Goal: Task Accomplishment & Management: Manage account settings

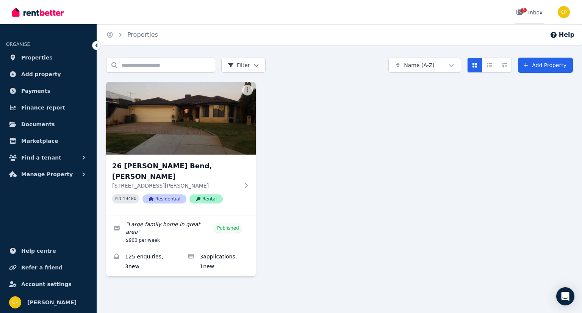
click at [522, 12] on span "3" at bounding box center [523, 10] width 6 height 5
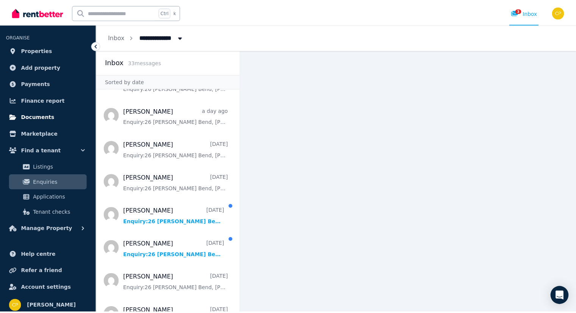
scroll to position [11, 0]
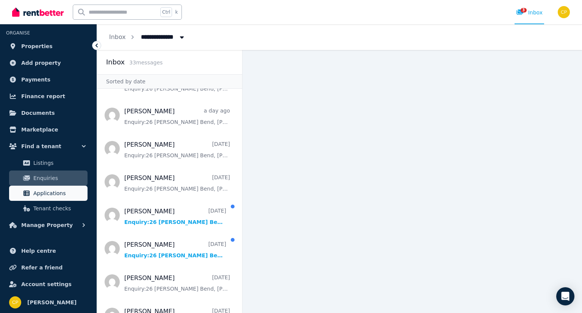
click at [39, 198] on link "Applications" at bounding box center [48, 193] width 78 height 15
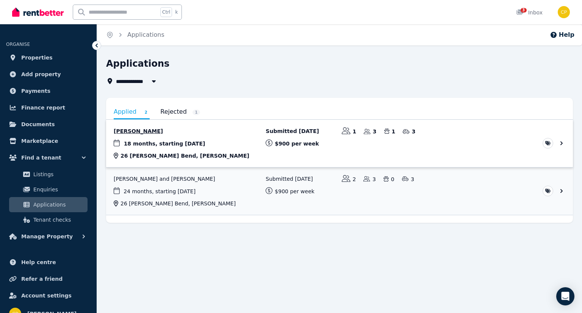
click at [135, 131] on link "View application: Hywel Hughes" at bounding box center [339, 143] width 467 height 47
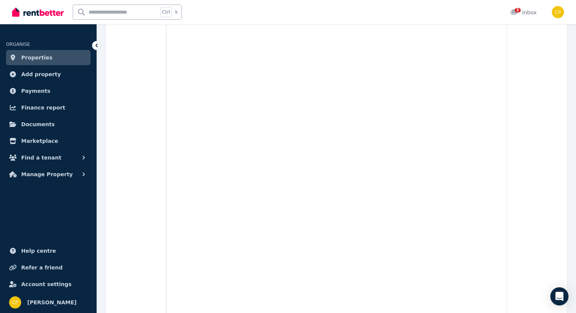
scroll to position [2578, 0]
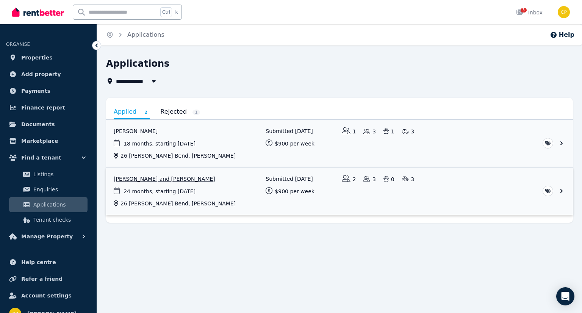
click at [139, 177] on link "View application: Aaron Smith and Chelsea Smith" at bounding box center [339, 190] width 467 height 47
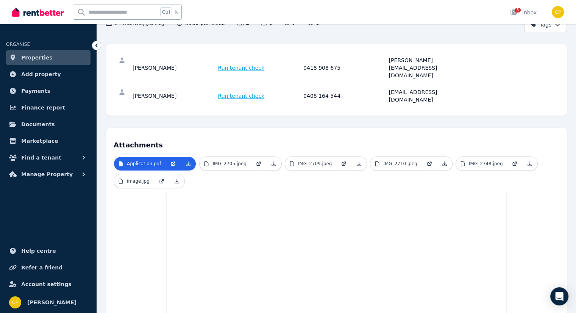
scroll to position [83, 0]
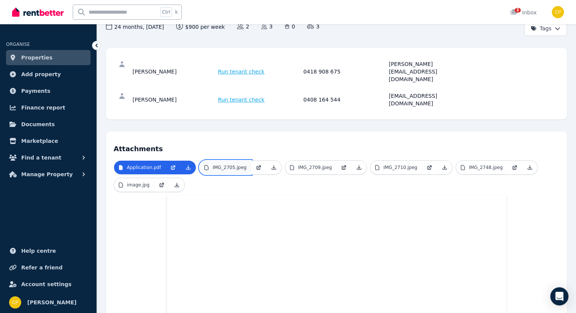
click at [228, 164] on p "IMG_2705.jpeg" at bounding box center [229, 167] width 34 height 6
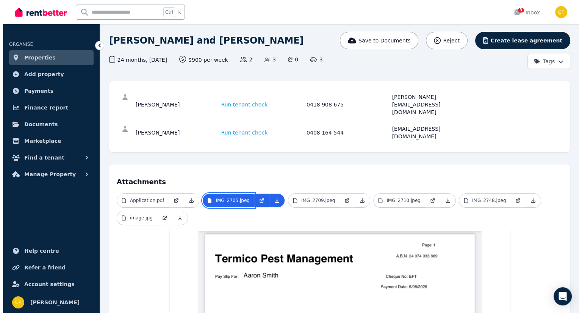
scroll to position [50, 0]
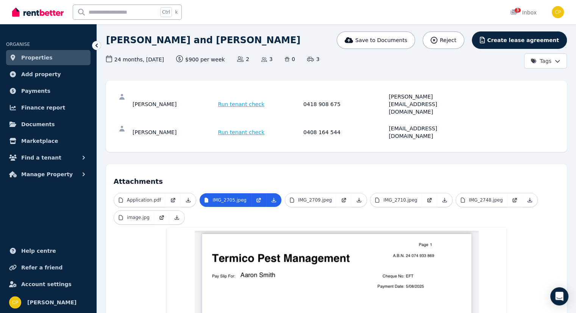
click at [243, 100] on span "Run tenant check" at bounding box center [241, 104] width 47 height 8
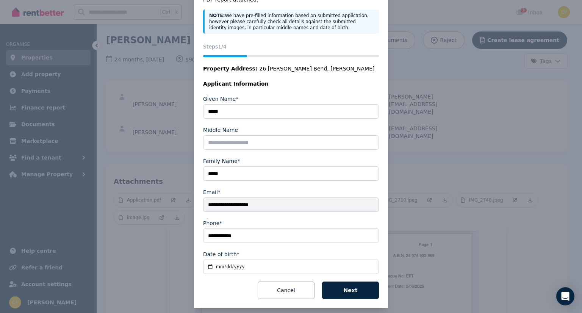
scroll to position [61, 0]
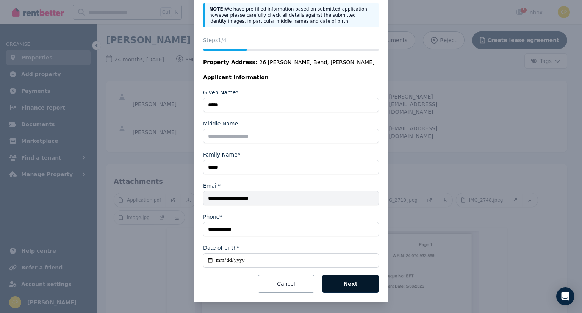
click at [336, 285] on button "Next" at bounding box center [350, 283] width 57 height 17
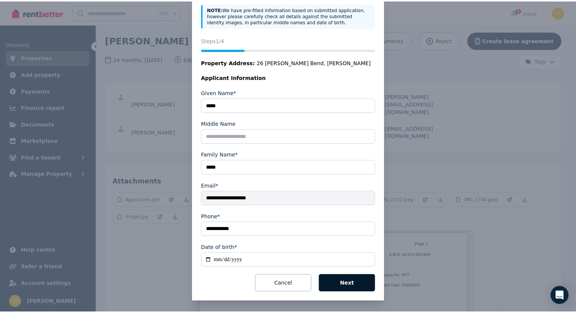
scroll to position [0, 0]
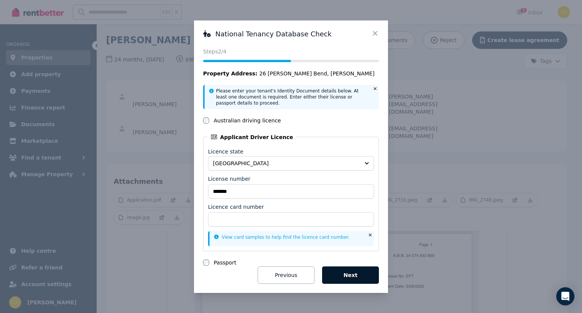
click at [338, 277] on button "Next" at bounding box center [350, 274] width 57 height 17
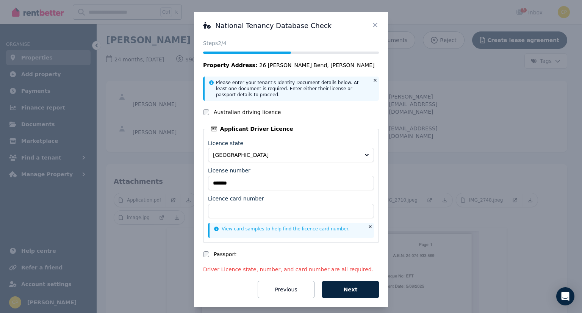
click at [374, 25] on icon at bounding box center [375, 25] width 8 height 8
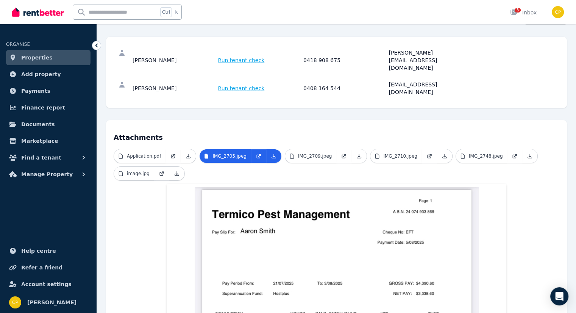
scroll to position [101, 0]
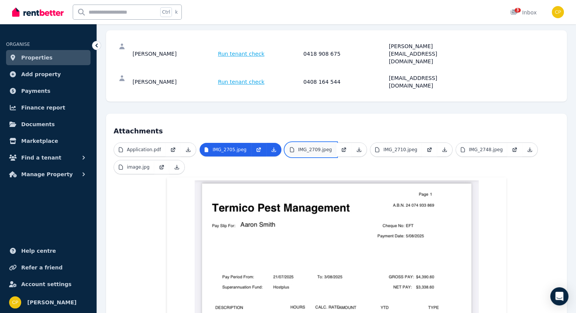
click at [315, 147] on p "IMG_2709.jpeg" at bounding box center [315, 150] width 34 height 6
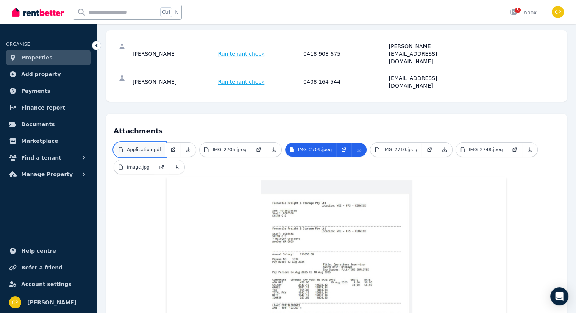
click at [155, 147] on p "Application.pdf" at bounding box center [144, 150] width 34 height 6
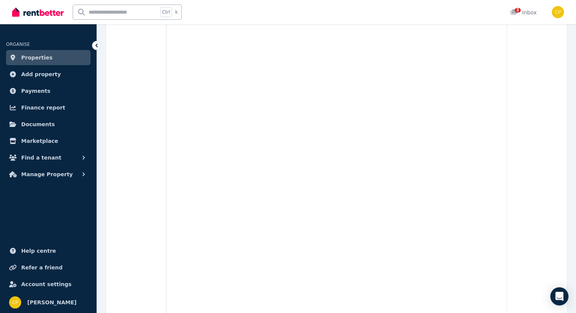
scroll to position [720, 0]
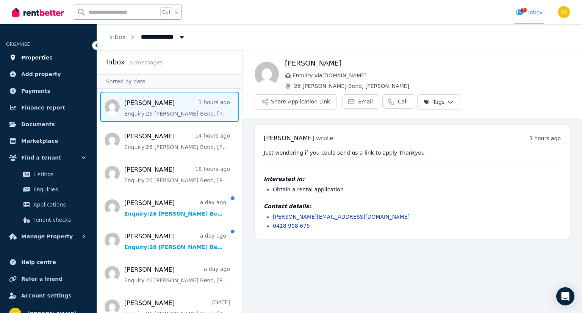
click at [27, 59] on span "Properties" at bounding box center [36, 57] width 31 height 9
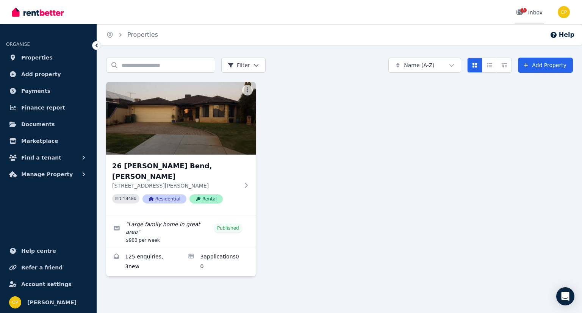
click at [523, 12] on span "3" at bounding box center [523, 10] width 6 height 5
